Goal: Task Accomplishment & Management: Use online tool/utility

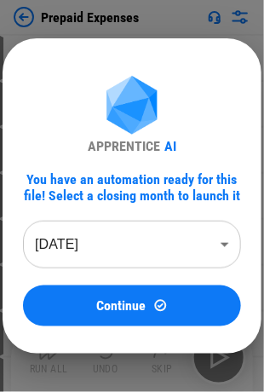
click at [140, 193] on body "Prepaid Expenses User information pending... Import Sheet pending... Unhide Col…" at bounding box center [132, 196] width 264 height 392
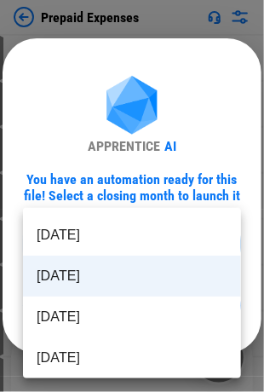
click at [102, 193] on li "[DATE]" at bounding box center [132, 235] width 218 height 41
type input "********"
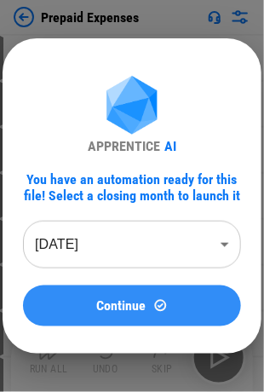
click at [95, 193] on div "Continue" at bounding box center [131, 305] width 177 height 14
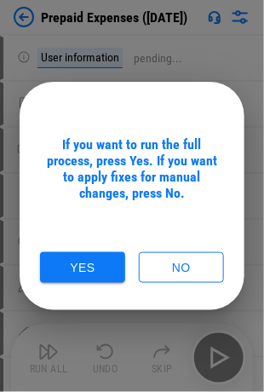
click at [100, 193] on button "Yes" at bounding box center [82, 268] width 85 height 32
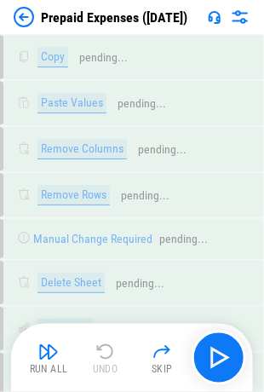
scroll to position [4326, 0]
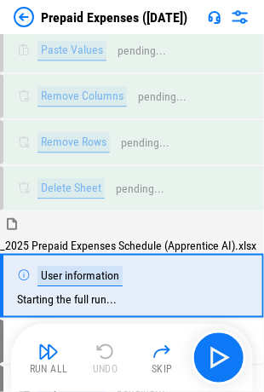
click at [52, 193] on img "button" at bounding box center [48, 352] width 20 height 20
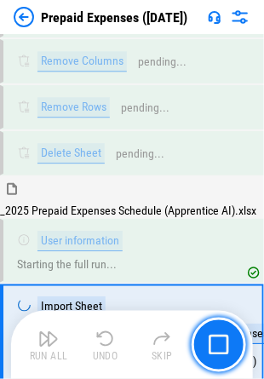
scroll to position [4424, 0]
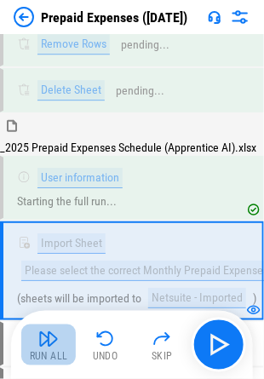
click at [41, 193] on img "button" at bounding box center [48, 339] width 20 height 20
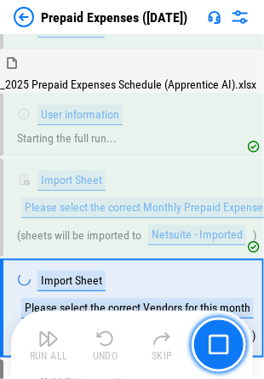
scroll to position [4524, 0]
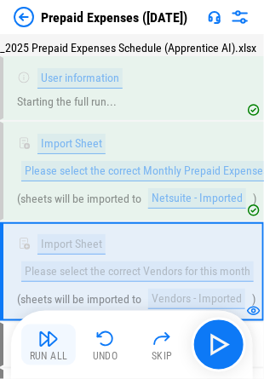
click at [41, 193] on img "button" at bounding box center [48, 339] width 20 height 20
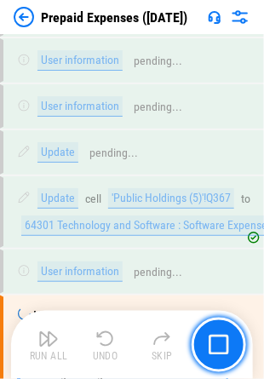
scroll to position [7292, 0]
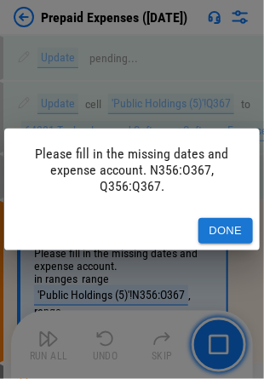
click at [225, 193] on button "Done" at bounding box center [225, 231] width 55 height 26
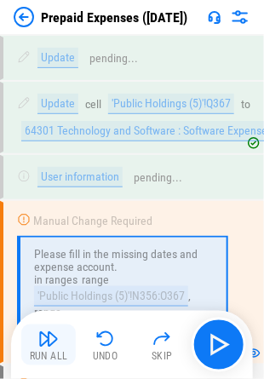
click at [50, 193] on div "Run All" at bounding box center [49, 357] width 38 height 10
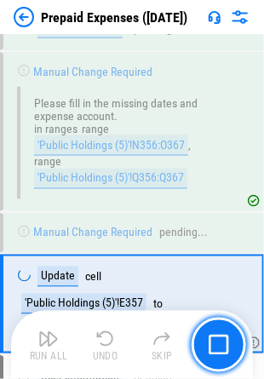
scroll to position [7461, 0]
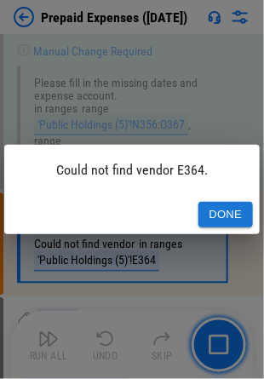
click at [204, 193] on button "Done" at bounding box center [225, 215] width 55 height 26
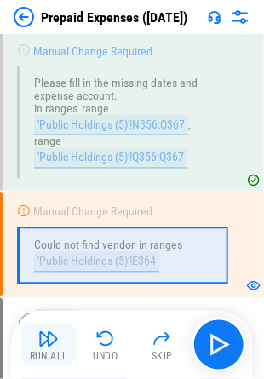
click at [49, 193] on img "button" at bounding box center [48, 339] width 20 height 20
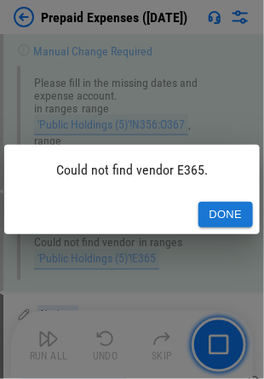
click at [221, 193] on button "Done" at bounding box center [225, 215] width 55 height 26
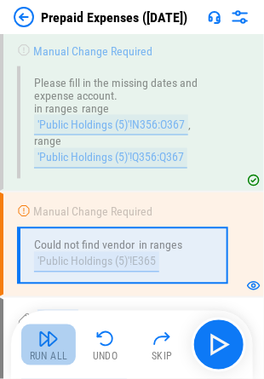
click at [49, 193] on img "button" at bounding box center [48, 339] width 20 height 20
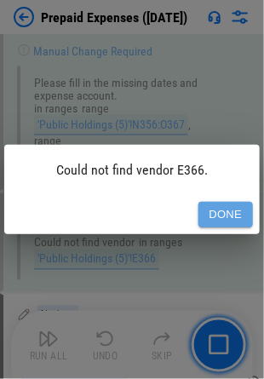
click at [225, 193] on button "Done" at bounding box center [225, 215] width 55 height 26
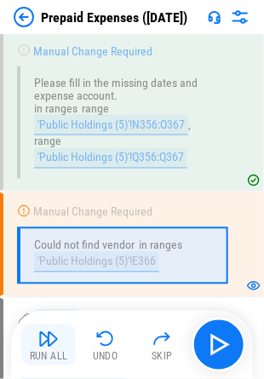
click at [48, 193] on img "button" at bounding box center [48, 339] width 20 height 20
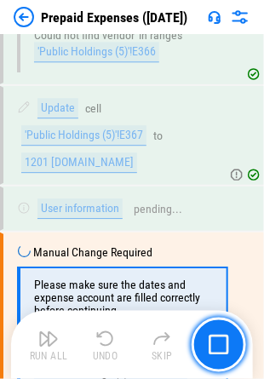
scroll to position [7703, 0]
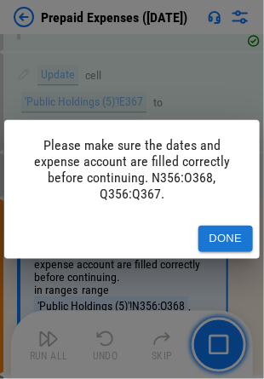
click at [225, 193] on button "Done" at bounding box center [225, 239] width 55 height 26
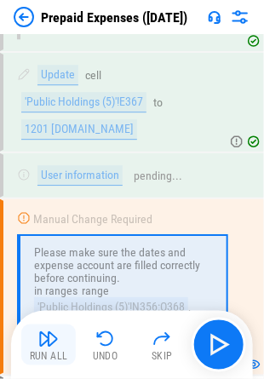
click at [43, 193] on img "button" at bounding box center [48, 339] width 20 height 20
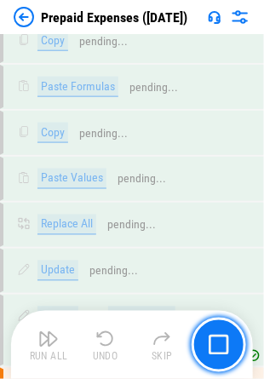
scroll to position [12107, 0]
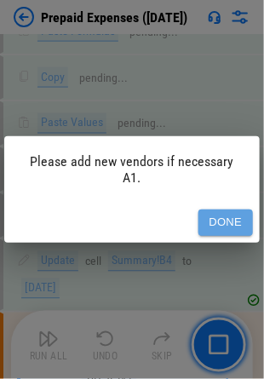
click at [242, 193] on button "Done" at bounding box center [225, 223] width 55 height 26
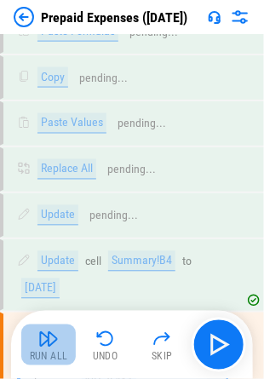
click at [53, 193] on img "button" at bounding box center [48, 339] width 20 height 20
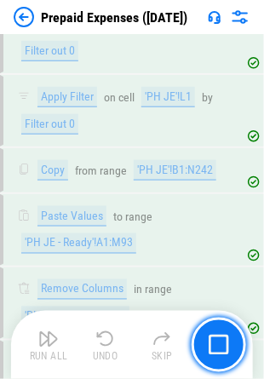
scroll to position [12750, 0]
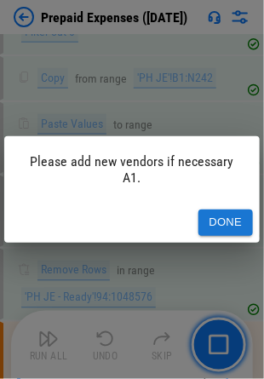
click at [230, 193] on button "Done" at bounding box center [225, 223] width 55 height 26
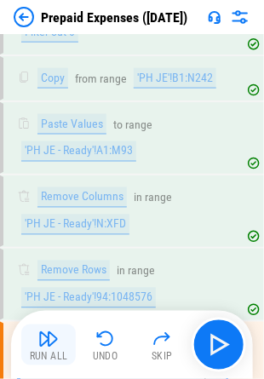
click at [50, 193] on img "button" at bounding box center [48, 339] width 20 height 20
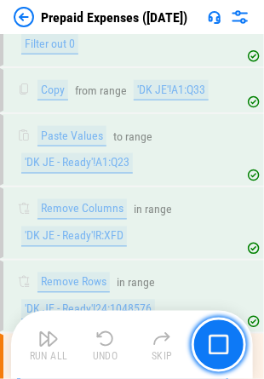
scroll to position [13394, 0]
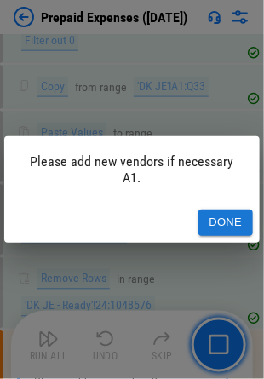
click at [206, 193] on button "Done" at bounding box center [225, 223] width 55 height 26
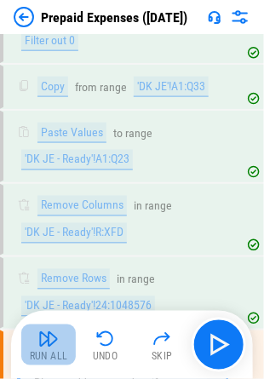
click at [49, 193] on img "button" at bounding box center [48, 339] width 20 height 20
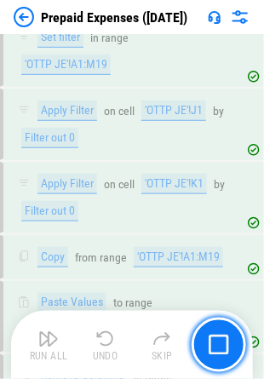
scroll to position [14076, 0]
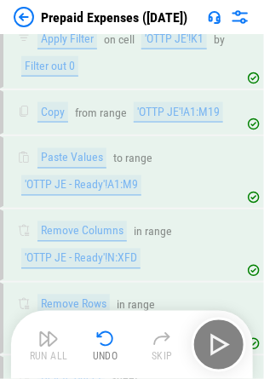
drag, startPoint x: 1, startPoint y: 324, endPoint x: -8, endPoint y: 323, distance: 8.6
